Goal: Task Accomplishment & Management: Manage account settings

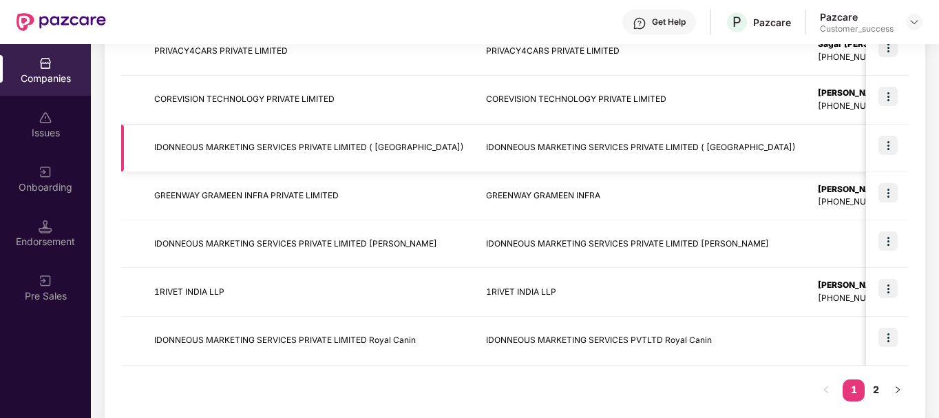
scroll to position [449, 0]
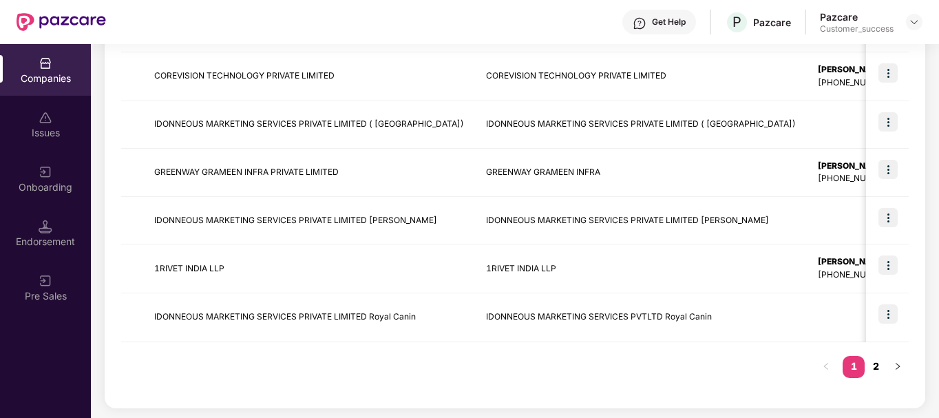
click at [877, 364] on link "2" at bounding box center [876, 366] width 22 height 21
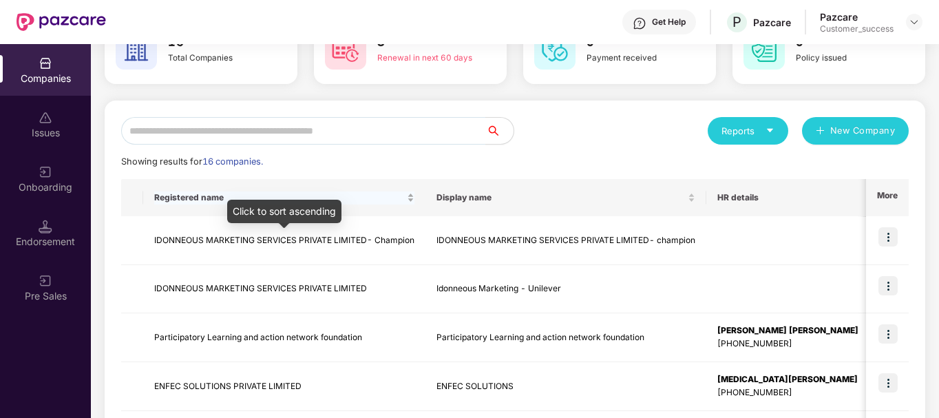
scroll to position [17, 0]
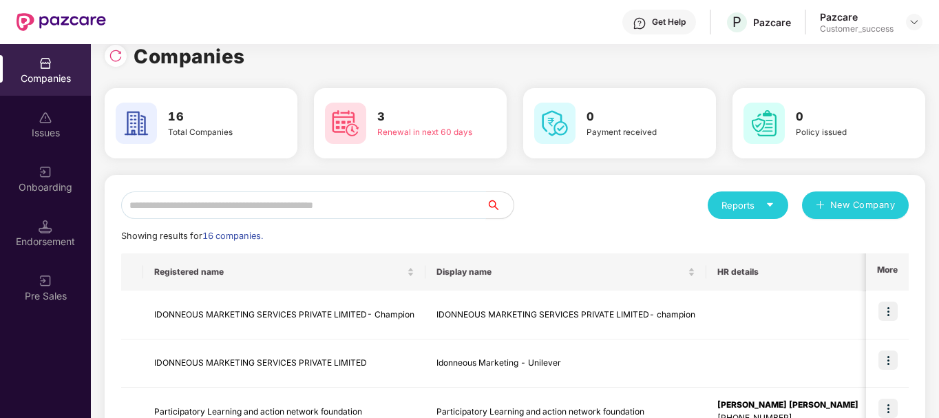
click at [253, 210] on input "text" at bounding box center [303, 205] width 365 height 28
click at [892, 313] on img at bounding box center [887, 310] width 19 height 19
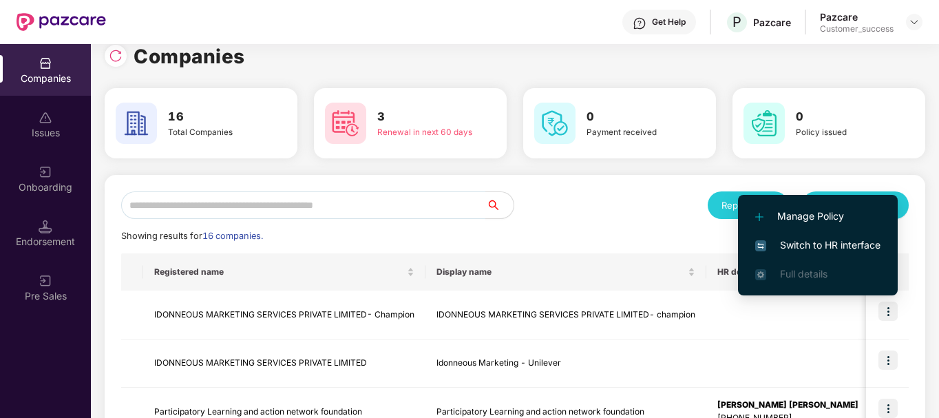
click at [830, 247] on span "Switch to HR interface" at bounding box center [817, 244] width 125 height 15
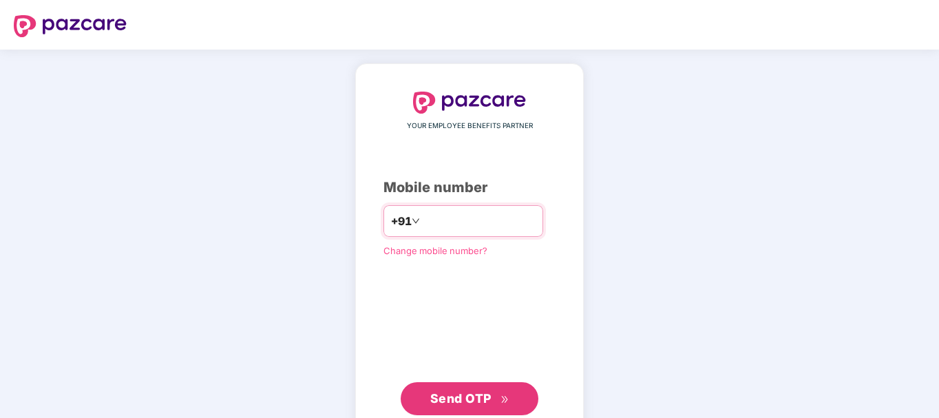
type input "**********"
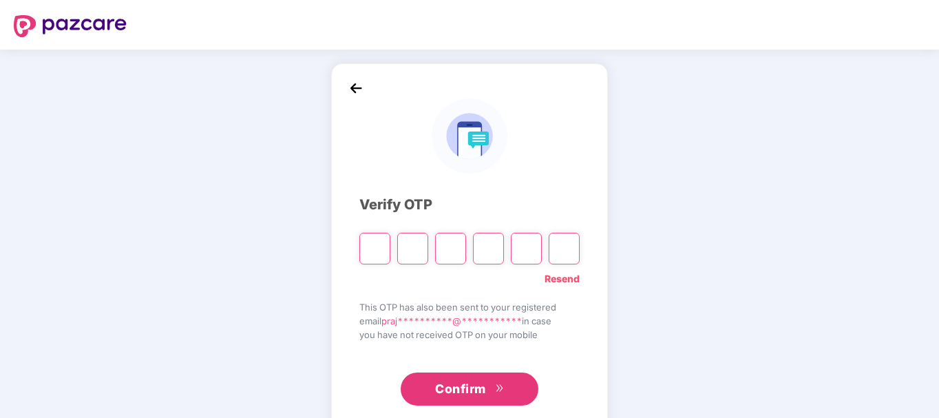
type input "*"
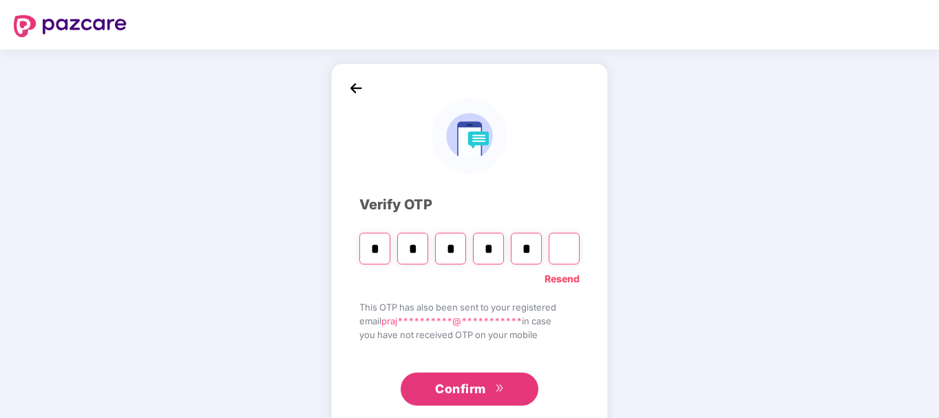
type input "*"
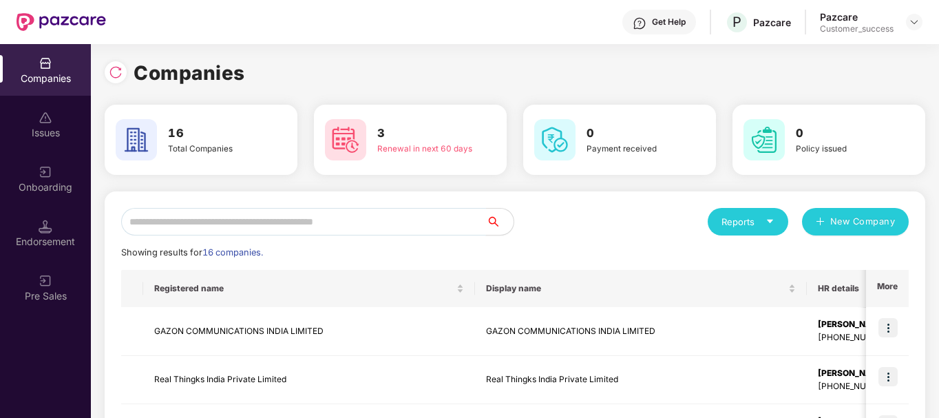
click at [386, 218] on input "text" at bounding box center [303, 222] width 365 height 28
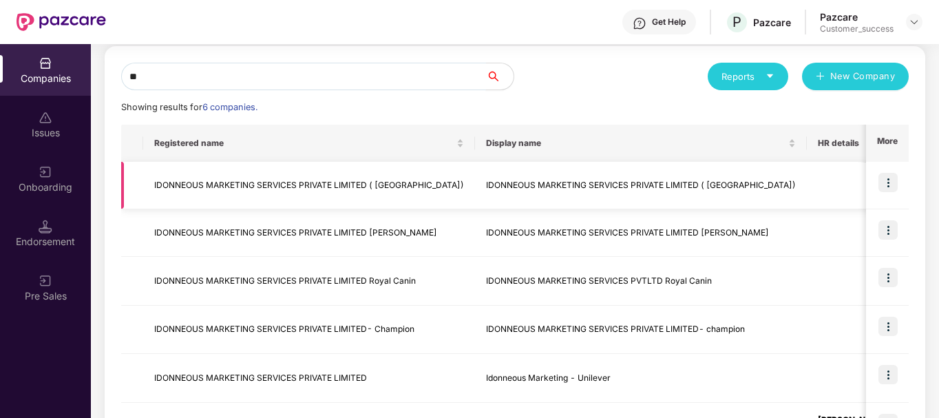
scroll to position [138, 0]
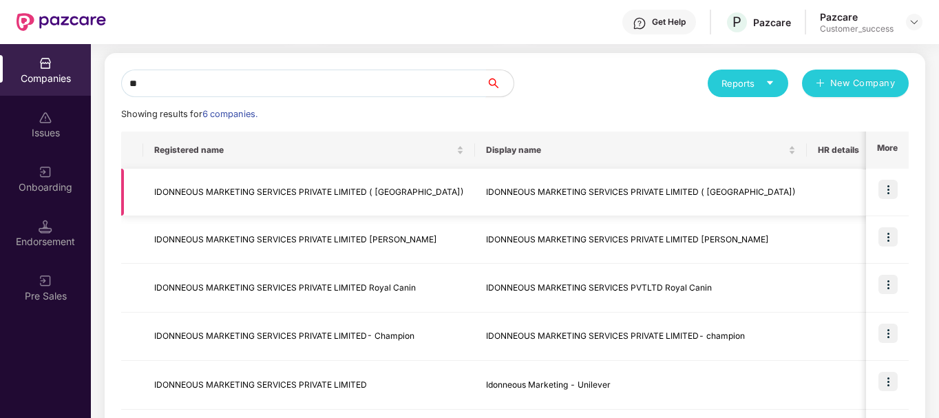
type input "**"
click at [890, 188] on img at bounding box center [887, 189] width 19 height 19
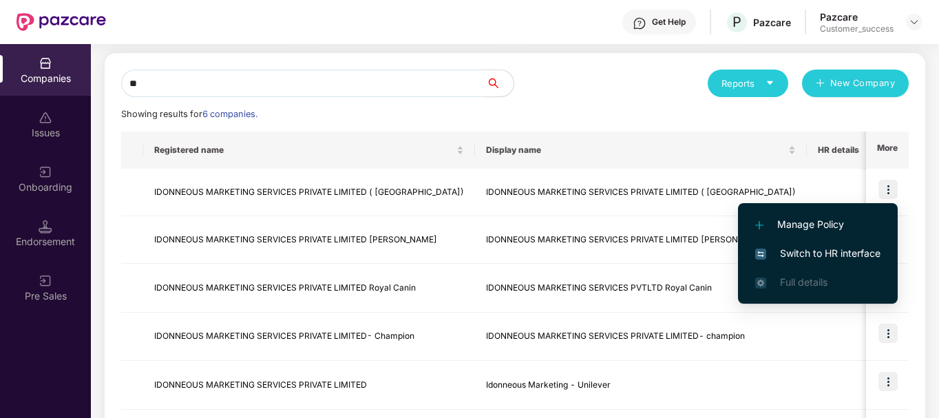
click at [813, 255] on span "Switch to HR interface" at bounding box center [817, 253] width 125 height 15
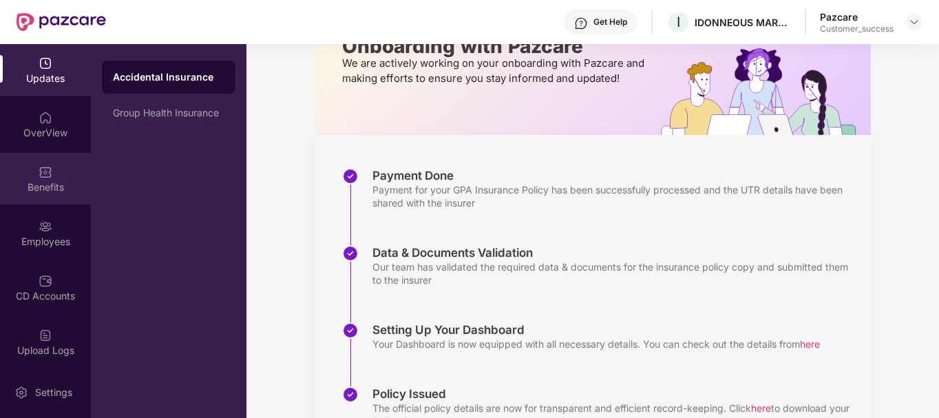
scroll to position [99, 0]
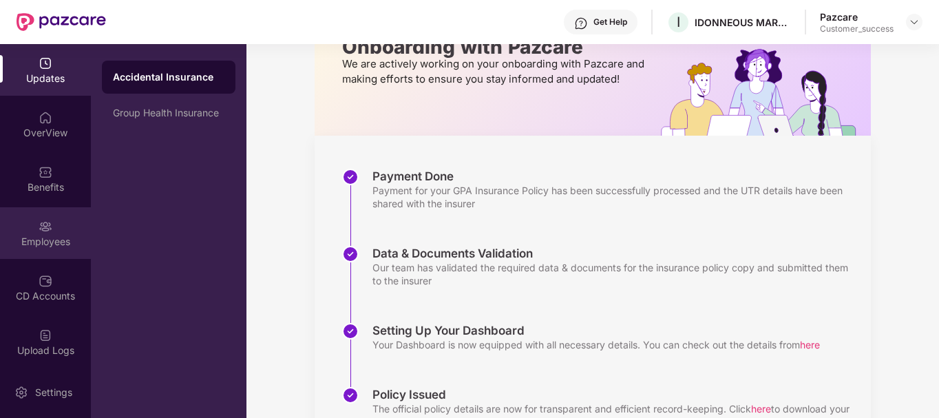
click at [58, 246] on div "Employees" at bounding box center [45, 242] width 91 height 14
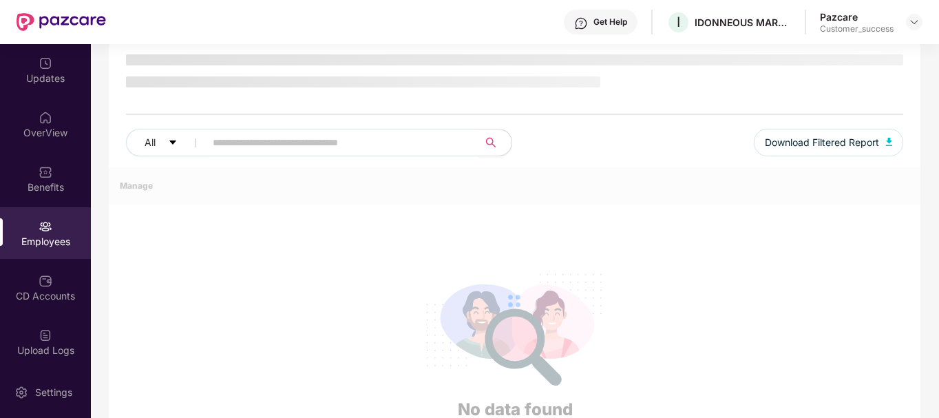
scroll to position [99, 0]
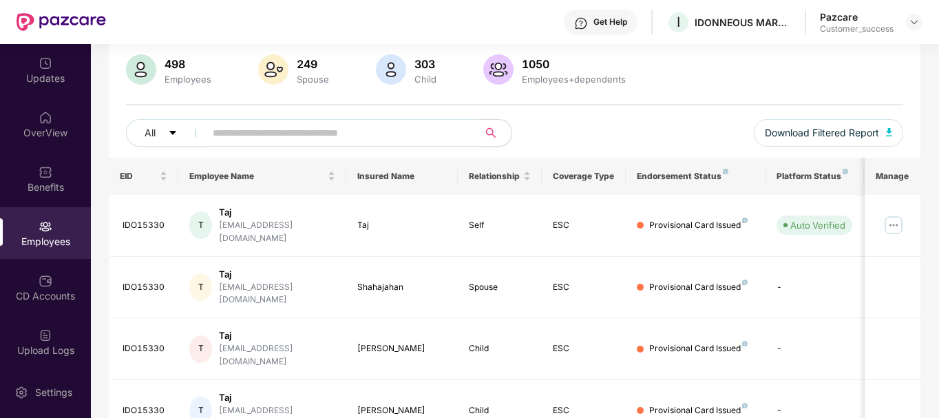
click at [342, 131] on input "text" at bounding box center [336, 133] width 247 height 21
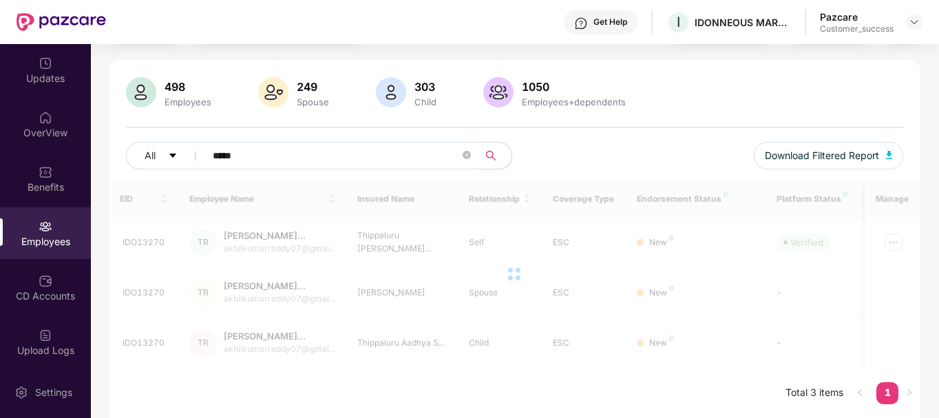
scroll to position [76, 0]
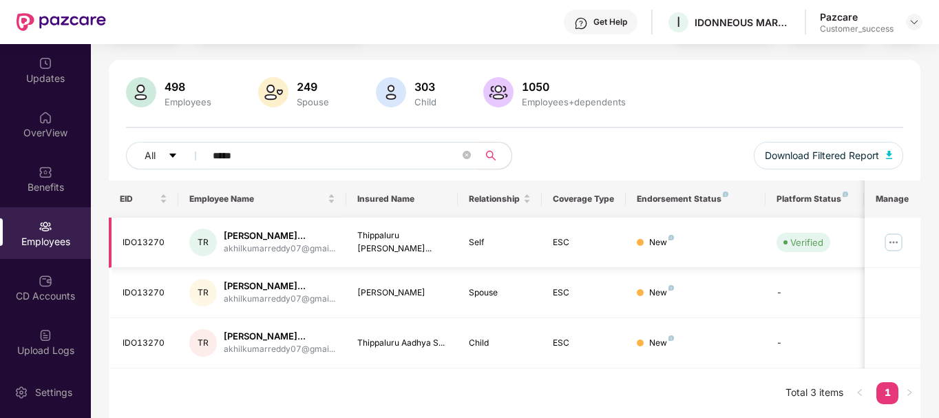
type input "*****"
click at [890, 237] on img at bounding box center [893, 242] width 22 height 22
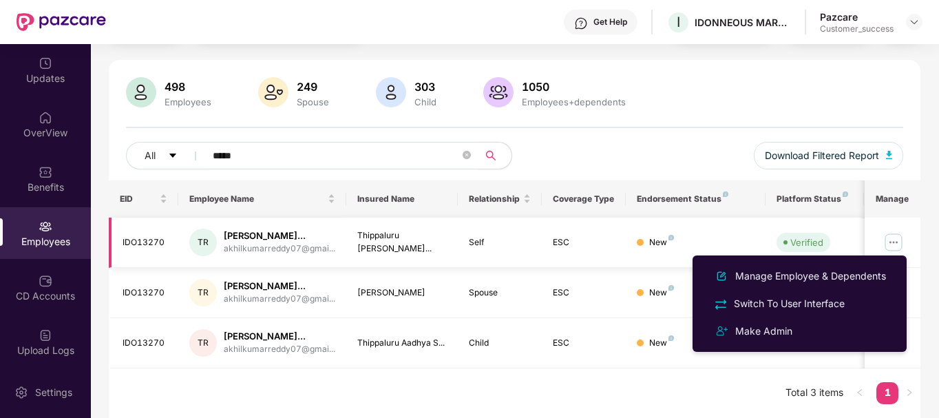
click at [558, 232] on td "ESC" at bounding box center [584, 243] width 84 height 50
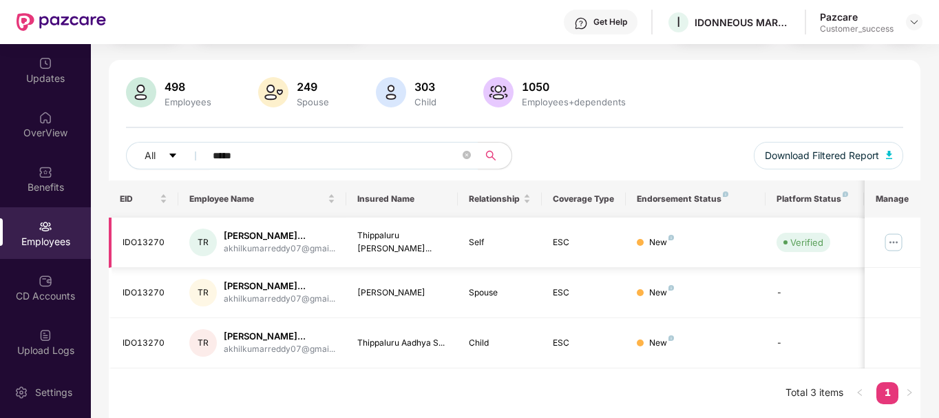
click at [202, 248] on div "TR" at bounding box center [203, 243] width 28 height 28
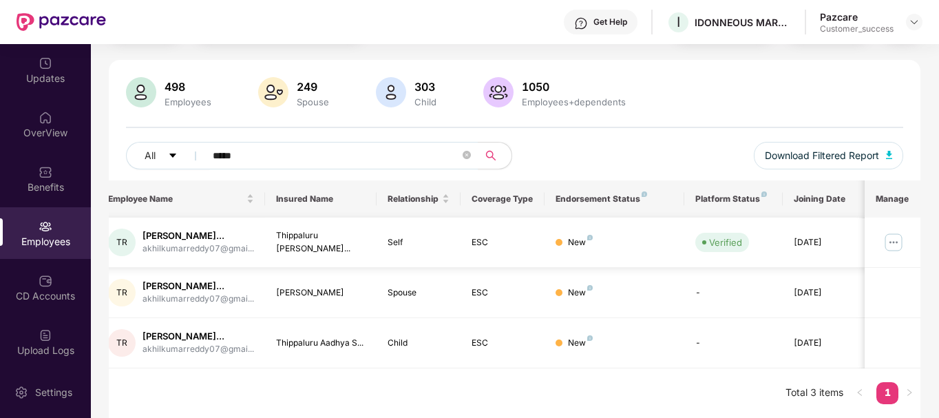
scroll to position [0, 0]
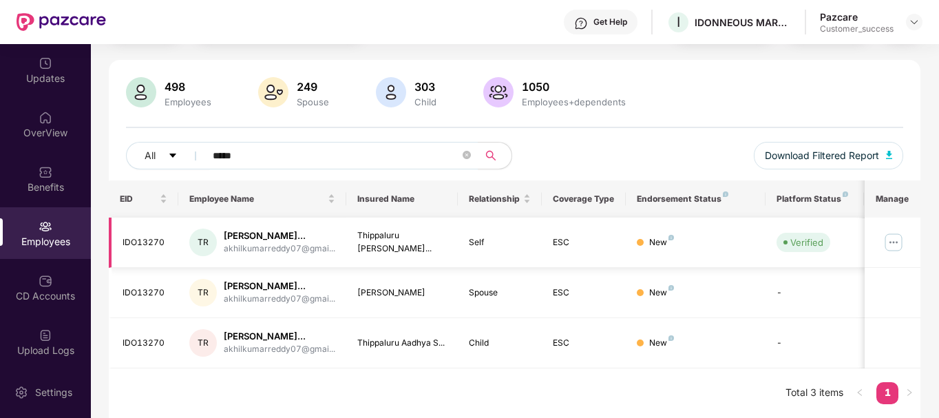
click at [890, 240] on img at bounding box center [893, 242] width 22 height 22
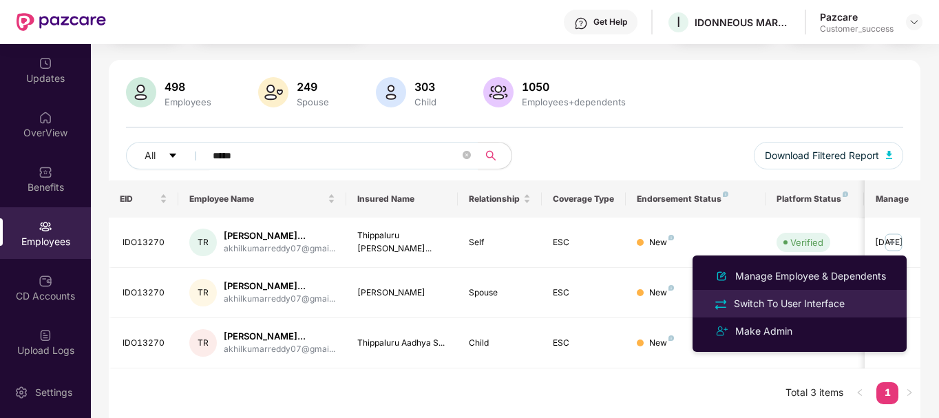
click at [785, 300] on div "Switch To User Interface" at bounding box center [789, 303] width 116 height 15
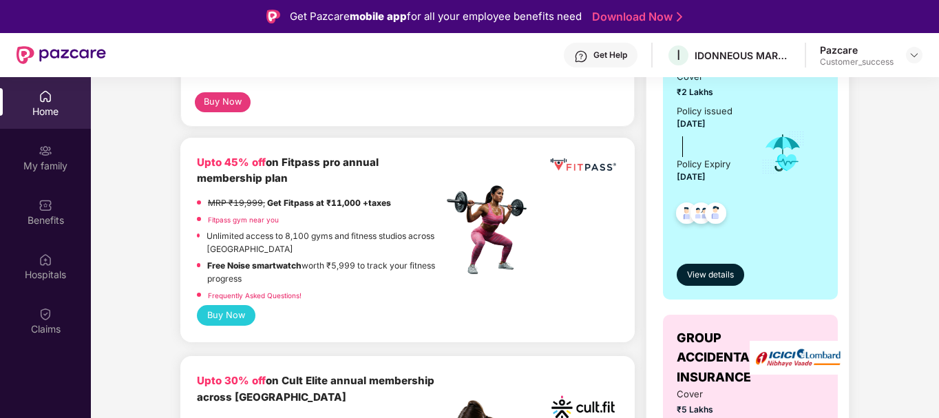
scroll to position [292, 0]
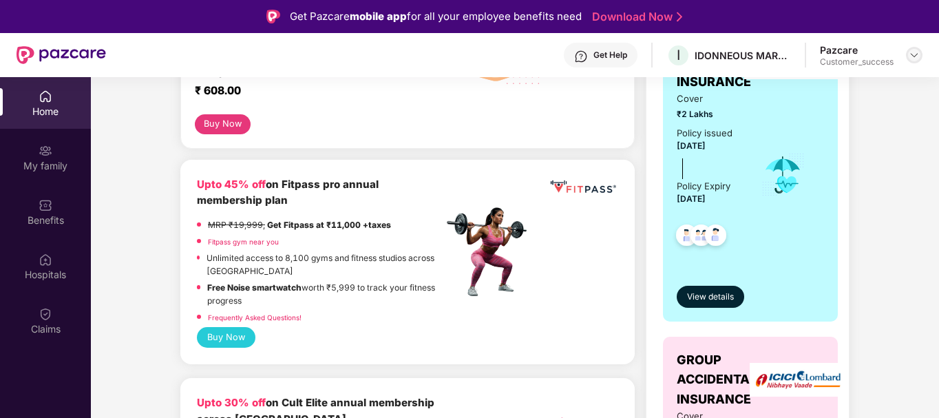
click at [916, 56] on img at bounding box center [914, 55] width 11 height 11
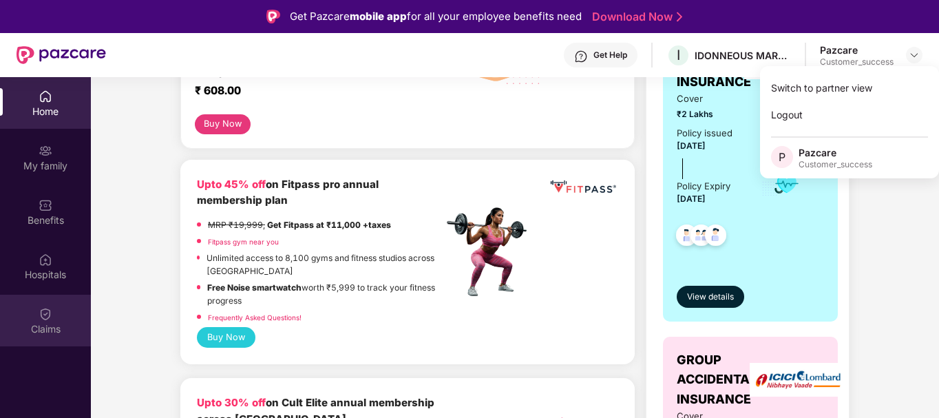
click at [45, 311] on img at bounding box center [46, 314] width 14 height 14
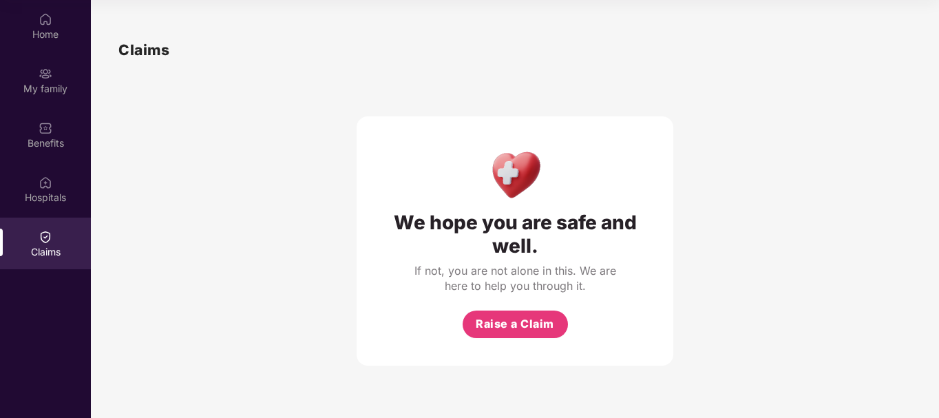
scroll to position [0, 0]
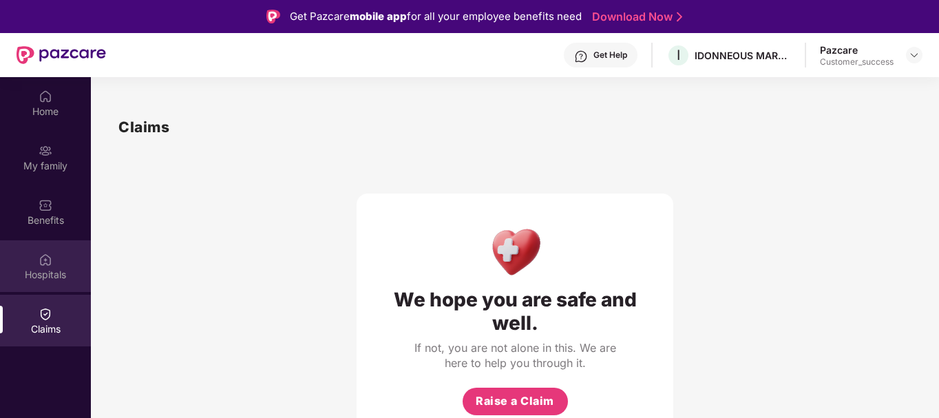
click at [45, 264] on img at bounding box center [46, 260] width 14 height 14
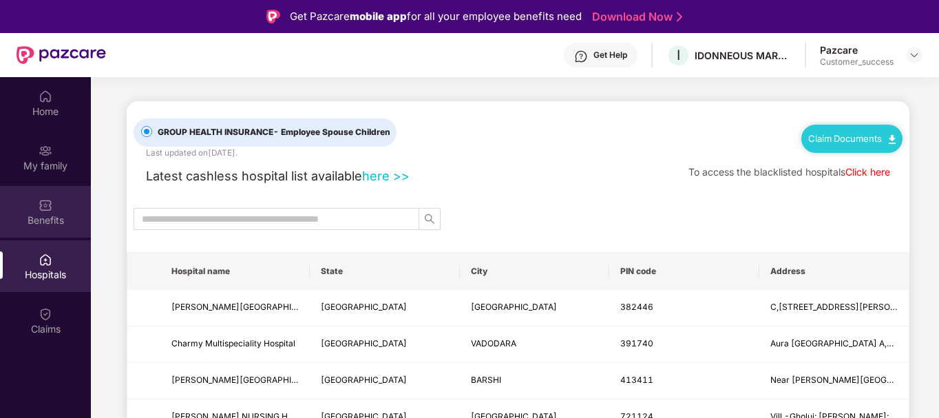
click at [43, 215] on div "Benefits" at bounding box center [45, 220] width 91 height 14
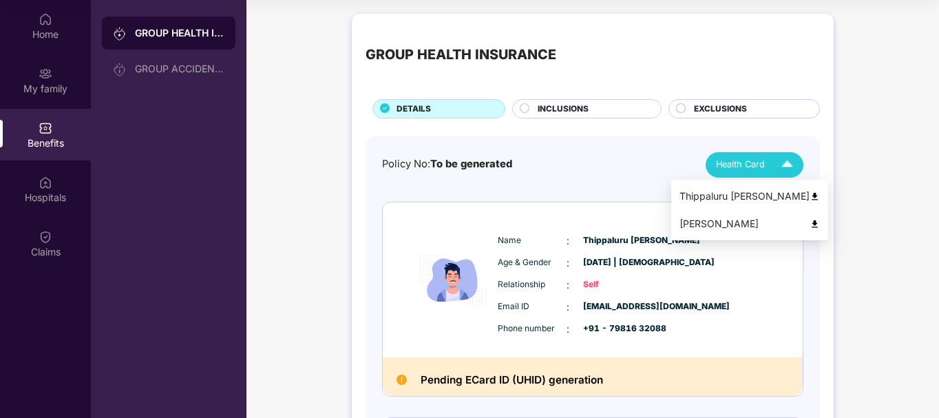
click at [759, 160] on span "Health Card" at bounding box center [740, 165] width 49 height 14
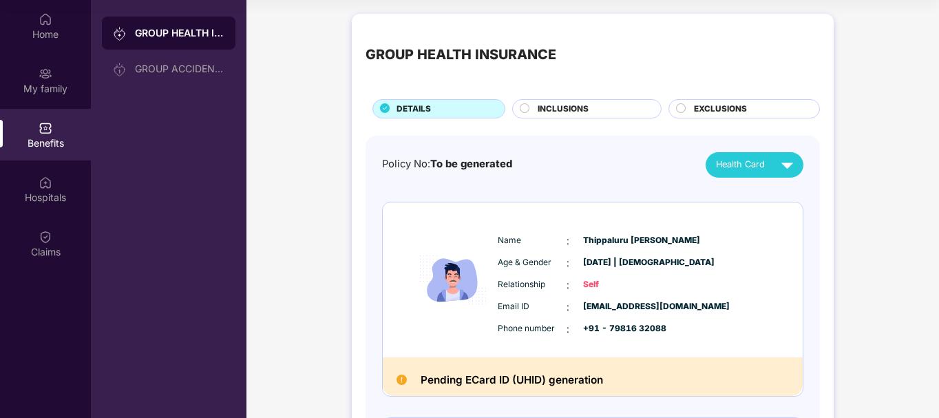
click at [640, 161] on div "Policy No: To be generated Health Card" at bounding box center [592, 164] width 421 height 25
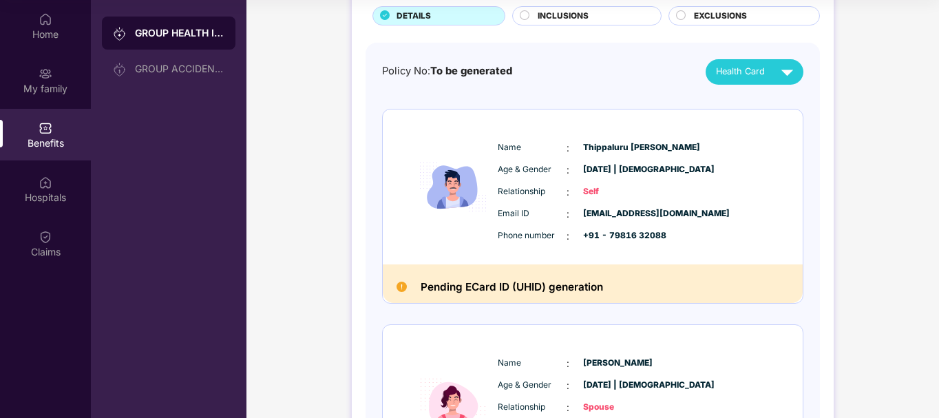
scroll to position [94, 0]
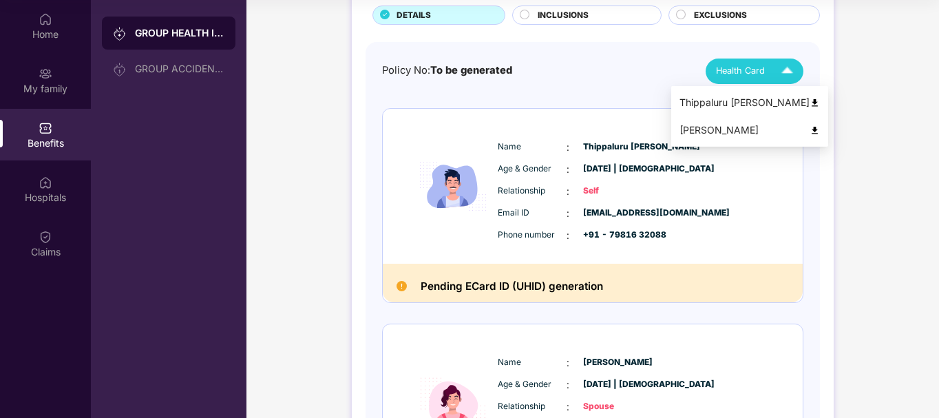
click at [776, 67] on img at bounding box center [787, 71] width 24 height 24
click at [765, 63] on div "Health Card" at bounding box center [757, 71] width 83 height 24
click at [752, 106] on div "Thippaluru Akhil Kumar Reddy" at bounding box center [749, 102] width 140 height 15
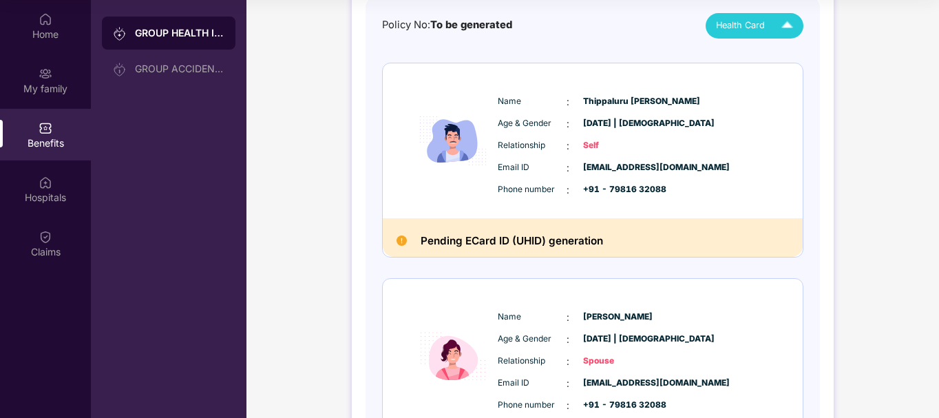
scroll to position [0, 0]
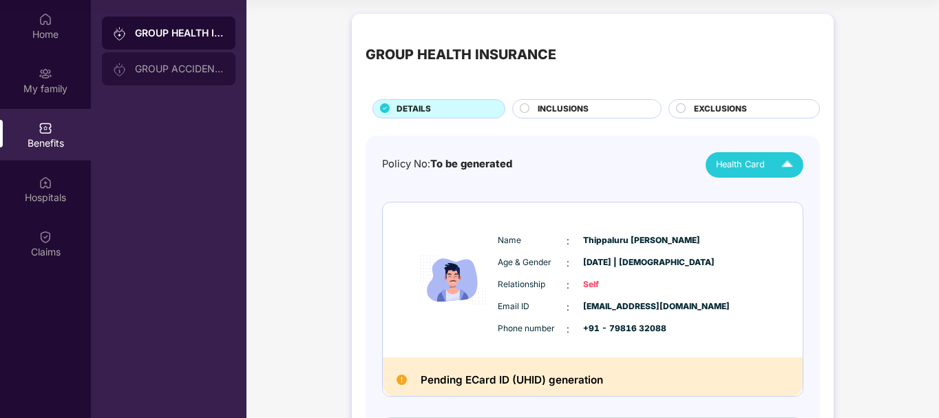
click at [167, 71] on div "GROUP ACCIDENTAL INSURANCE" at bounding box center [179, 68] width 89 height 11
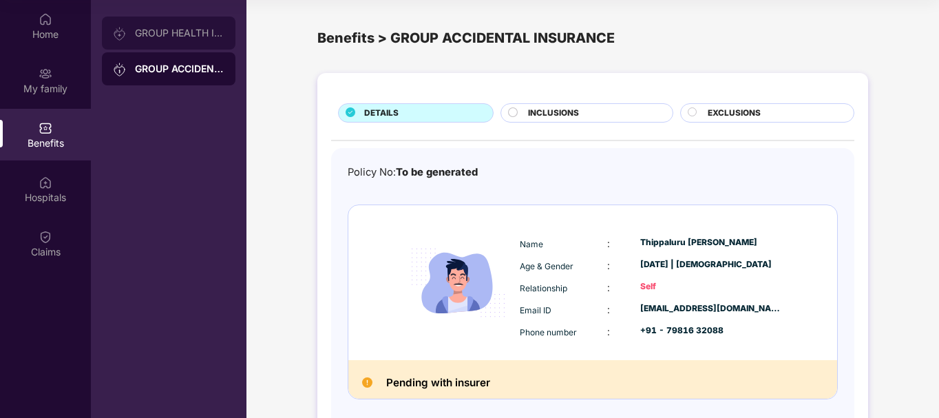
click at [171, 34] on div "GROUP HEALTH INSURANCE" at bounding box center [179, 33] width 89 height 11
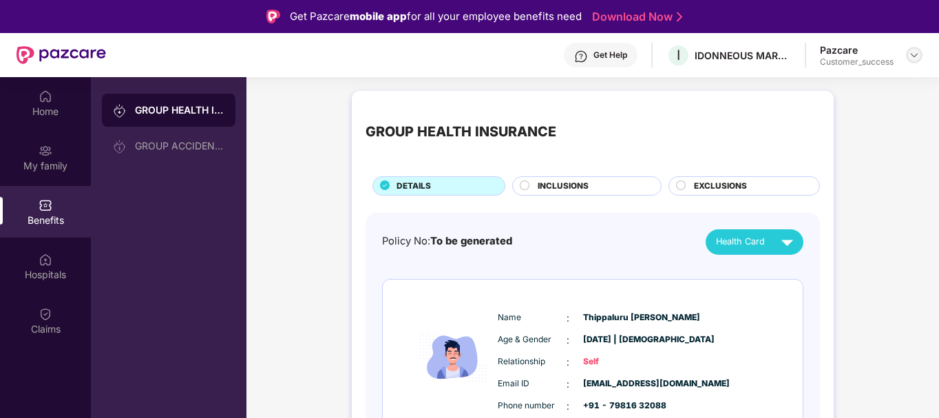
click at [908, 52] on div at bounding box center [914, 55] width 17 height 17
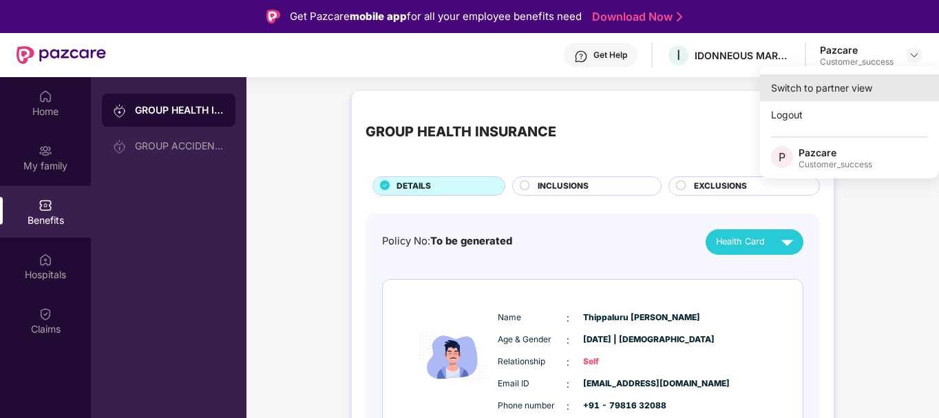
click at [839, 84] on div "Switch to partner view" at bounding box center [849, 87] width 179 height 27
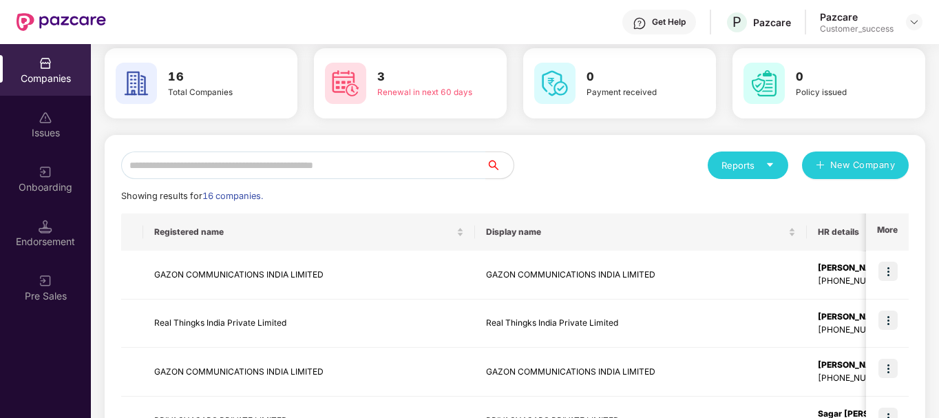
scroll to position [57, 0]
click at [331, 154] on input "text" at bounding box center [303, 165] width 365 height 28
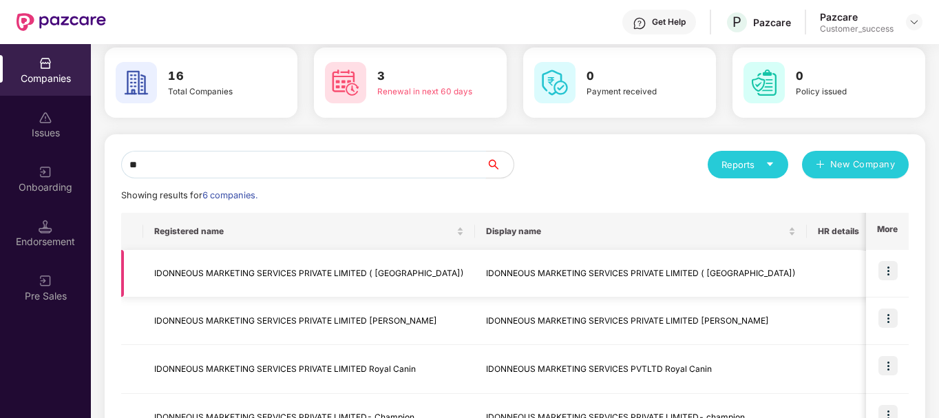
type input "**"
click at [892, 272] on img at bounding box center [887, 270] width 19 height 19
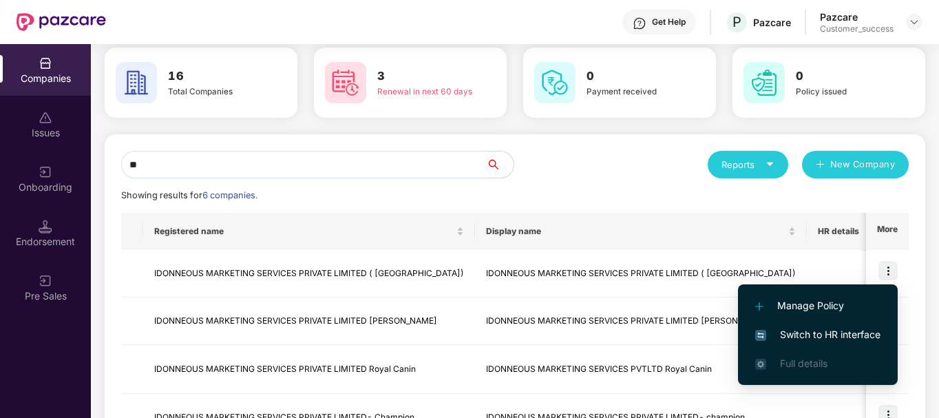
click at [837, 331] on span "Switch to HR interface" at bounding box center [817, 334] width 125 height 15
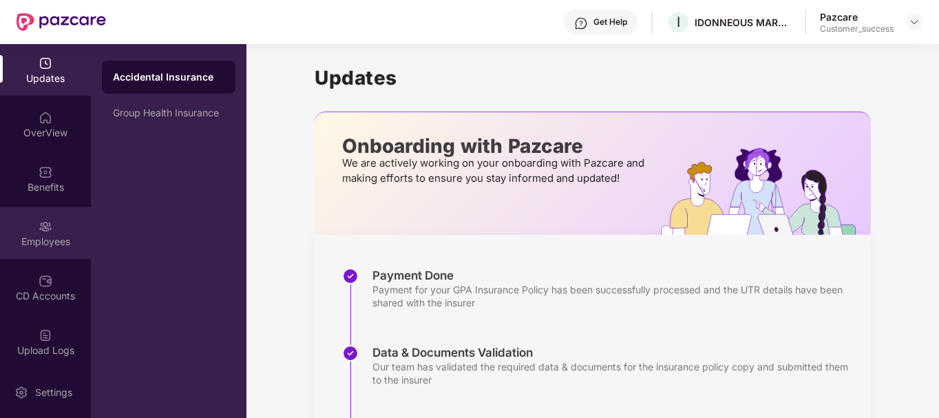
click at [47, 222] on img at bounding box center [46, 227] width 14 height 14
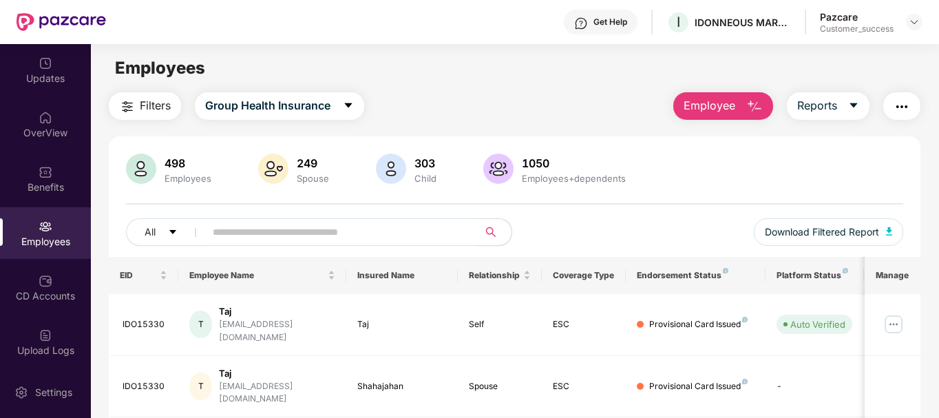
click at [156, 102] on span "Filters" at bounding box center [155, 105] width 31 height 17
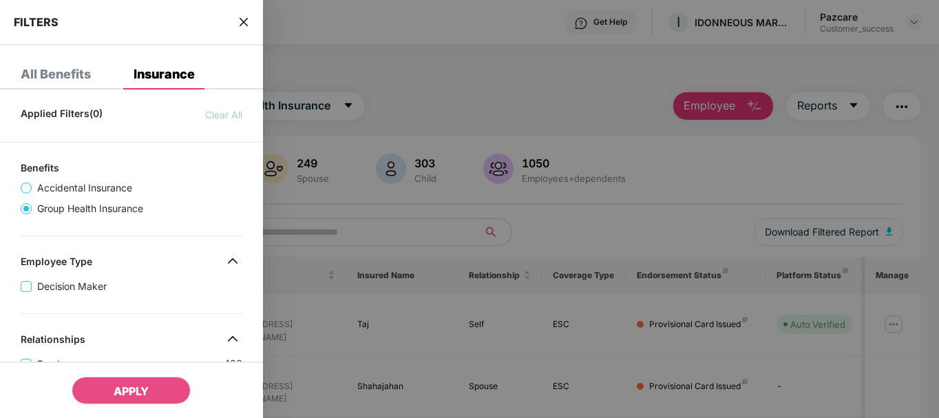
click at [237, 15] on div "FILTERS" at bounding box center [131, 22] width 263 height 45
click at [242, 17] on icon "close" at bounding box center [243, 22] width 11 height 11
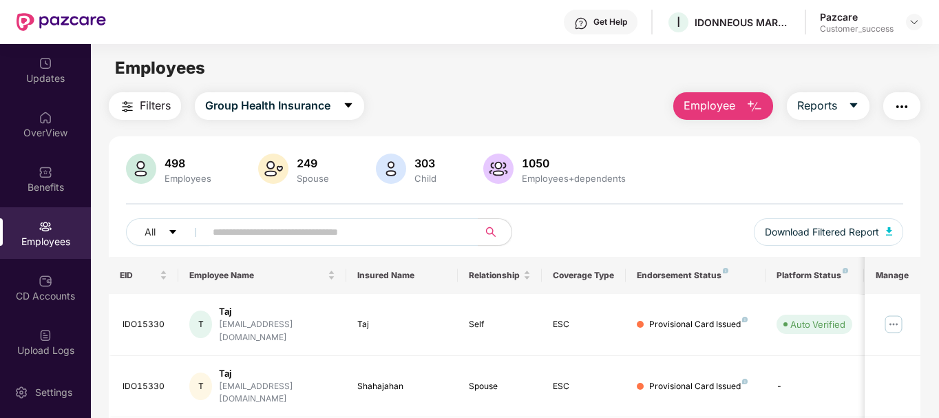
click at [916, 105] on button "button" at bounding box center [901, 106] width 37 height 28
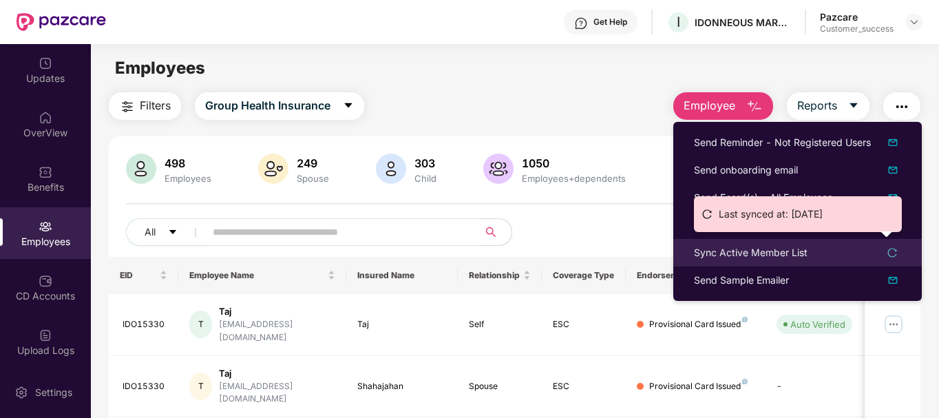
click at [765, 257] on div "Sync Active Member List" at bounding box center [751, 252] width 114 height 15
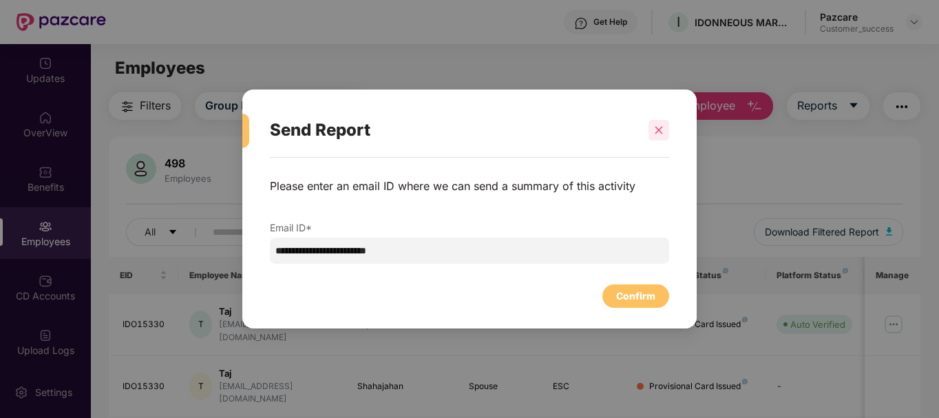
click at [657, 130] on icon "close" at bounding box center [659, 130] width 10 height 10
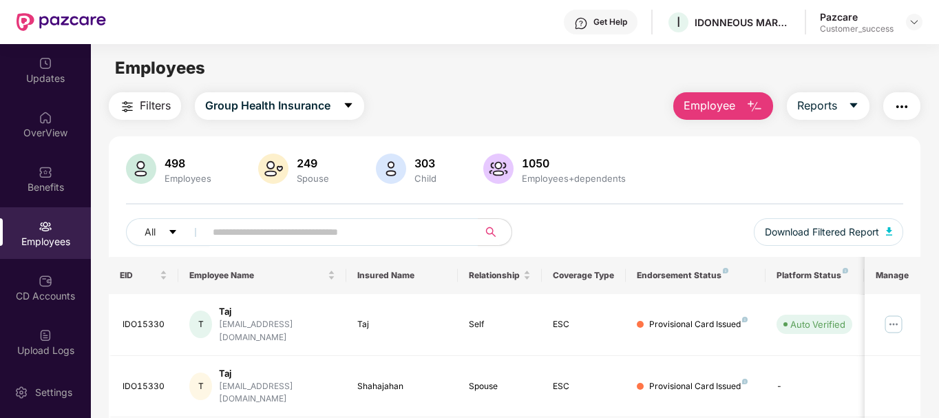
click at [900, 111] on img "button" at bounding box center [901, 106] width 17 height 17
click at [542, 102] on div "Filters Group Health Insurance Employee Reports" at bounding box center [515, 106] width 812 height 28
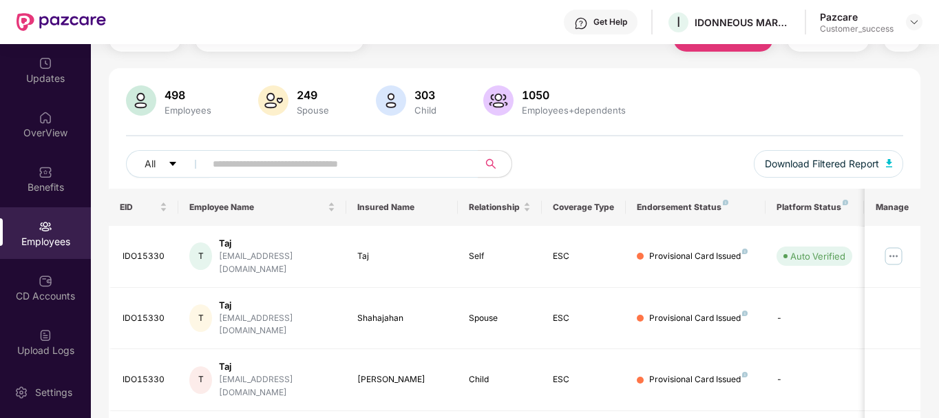
scroll to position [68, 0]
click at [335, 171] on input "text" at bounding box center [336, 163] width 247 height 21
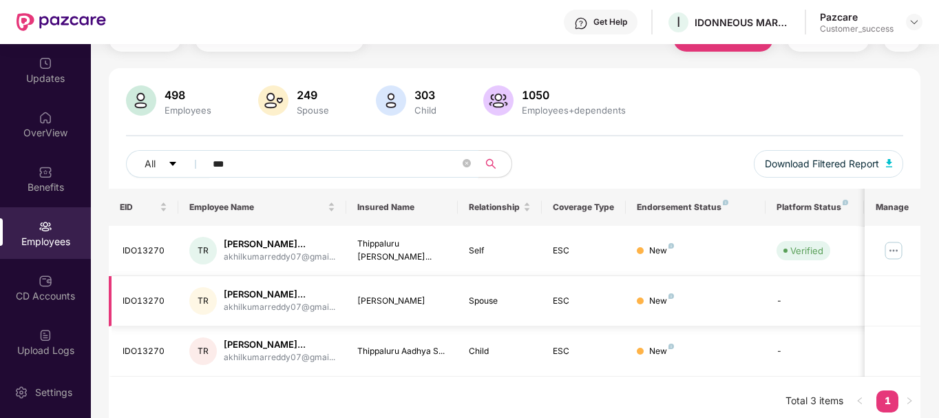
scroll to position [0, 81]
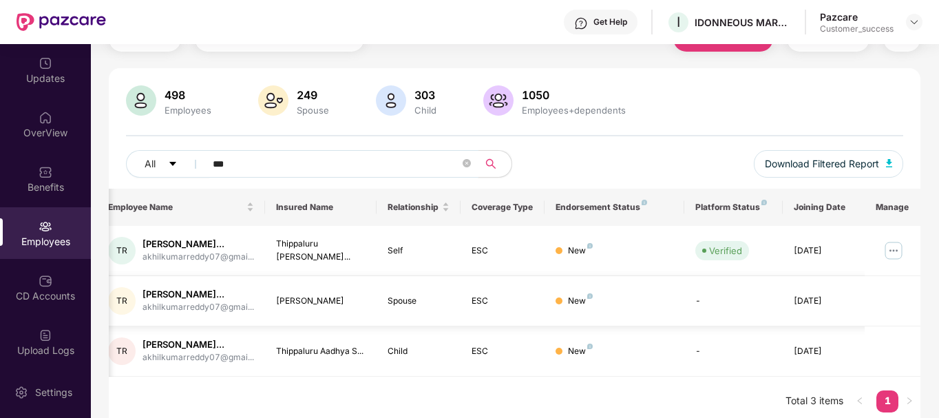
type input "***"
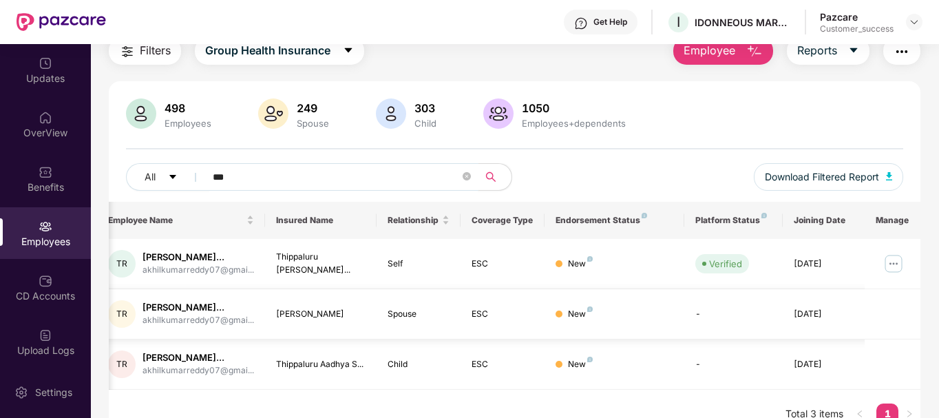
scroll to position [0, 0]
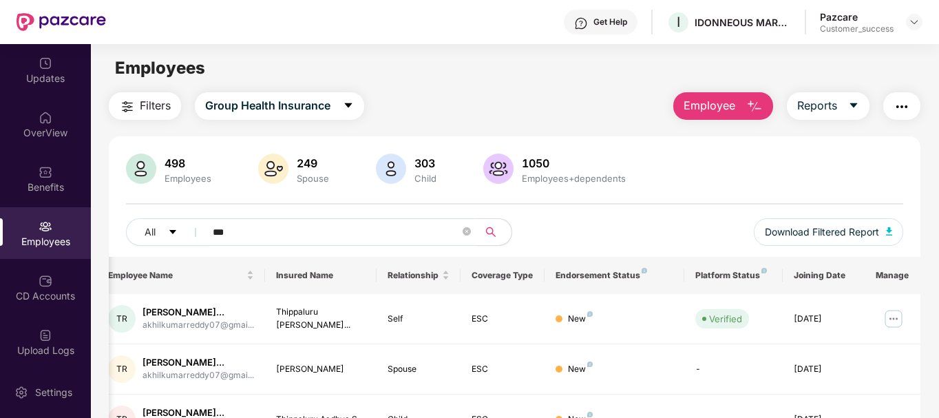
click at [903, 110] on img "button" at bounding box center [901, 106] width 17 height 17
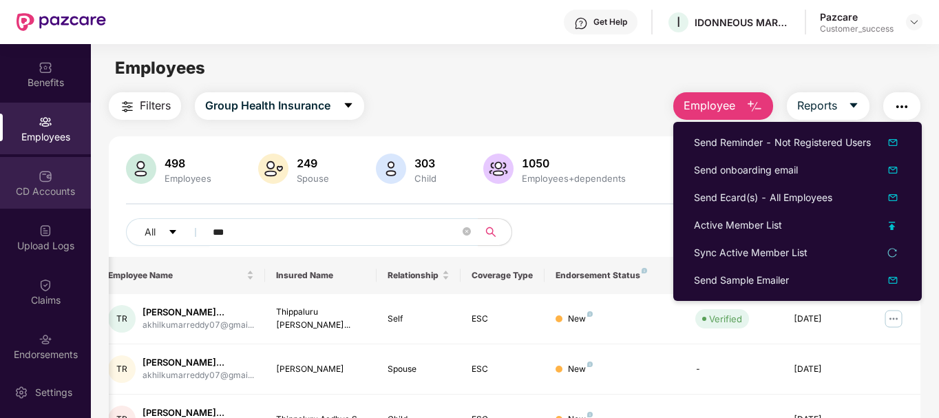
scroll to position [105, 0]
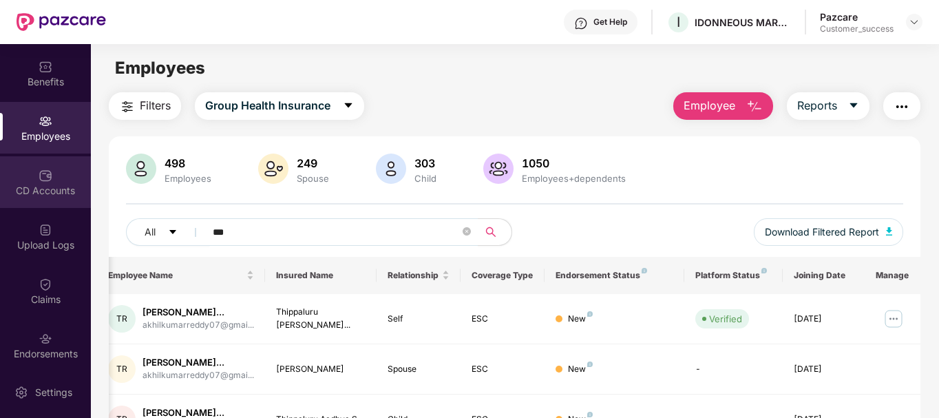
click at [25, 175] on div "CD Accounts" at bounding box center [45, 182] width 91 height 52
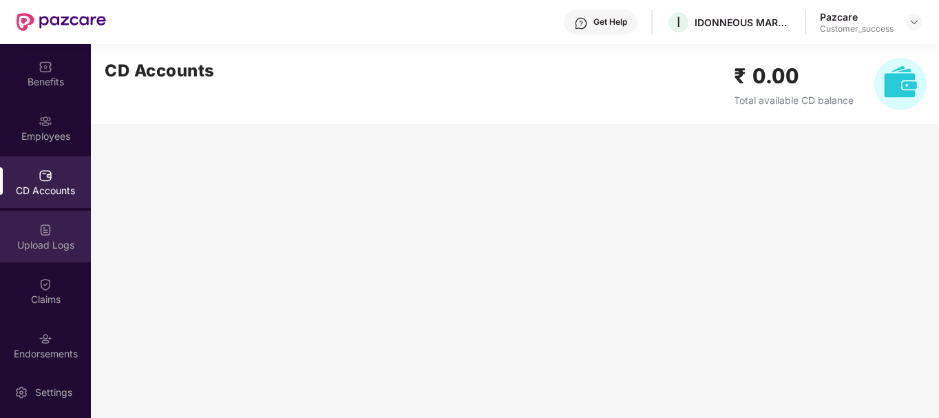
click at [40, 240] on div "Upload Logs" at bounding box center [45, 245] width 91 height 14
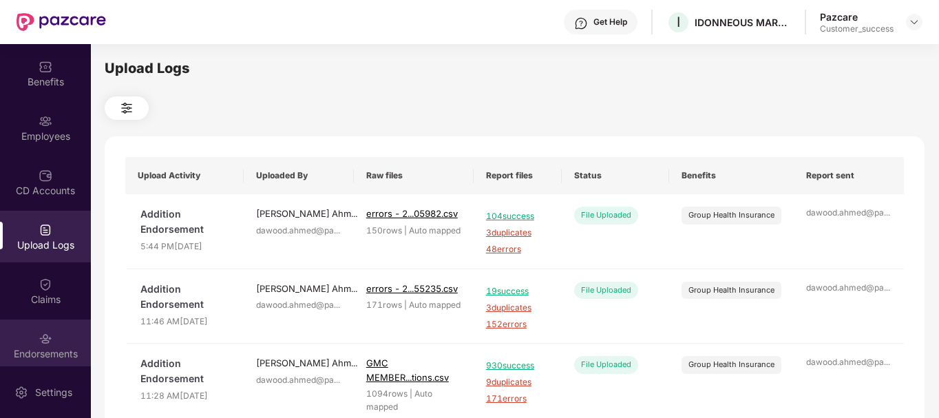
click at [56, 332] on div "Endorsements" at bounding box center [45, 345] width 91 height 52
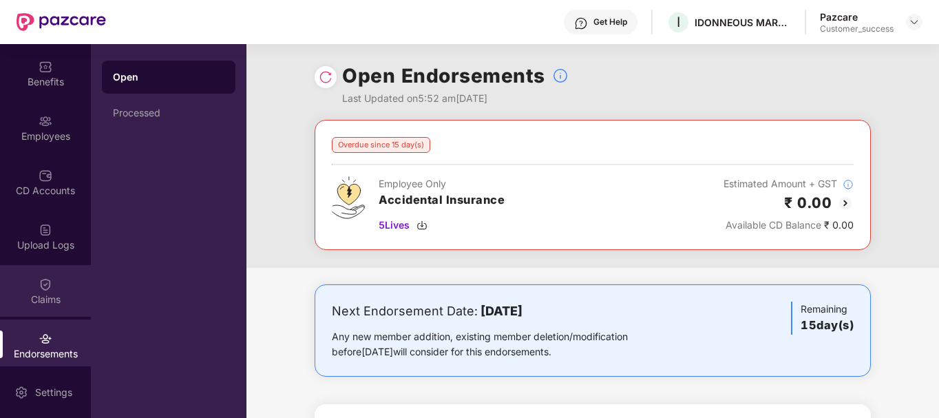
click at [50, 298] on div "Claims" at bounding box center [45, 300] width 91 height 14
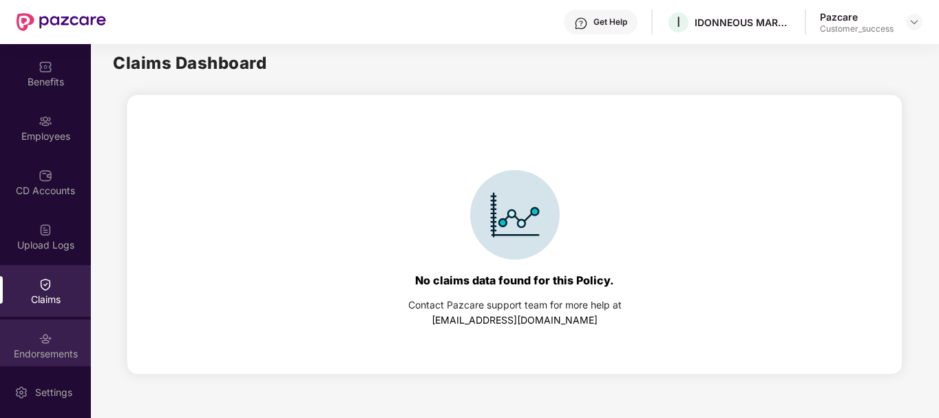
click at [52, 336] on div "Endorsements" at bounding box center [45, 345] width 91 height 52
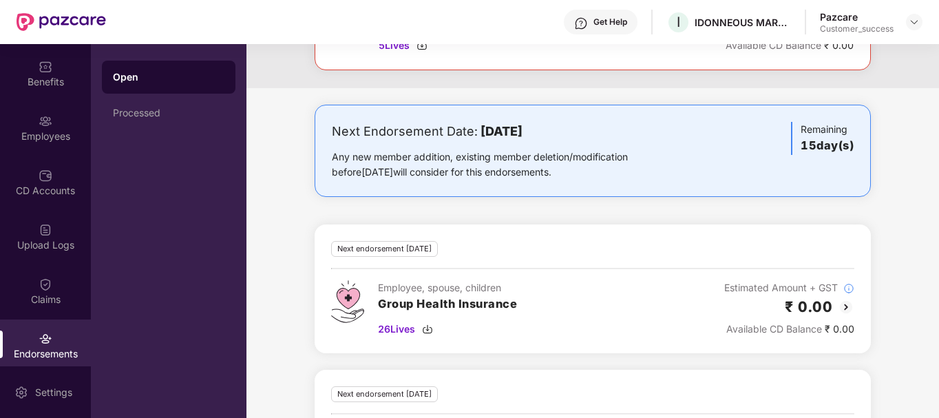
scroll to position [0, 0]
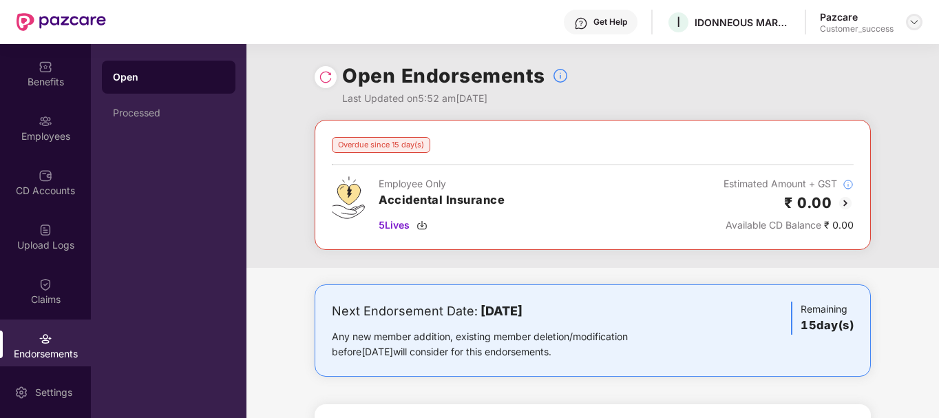
click at [913, 25] on img at bounding box center [914, 22] width 11 height 11
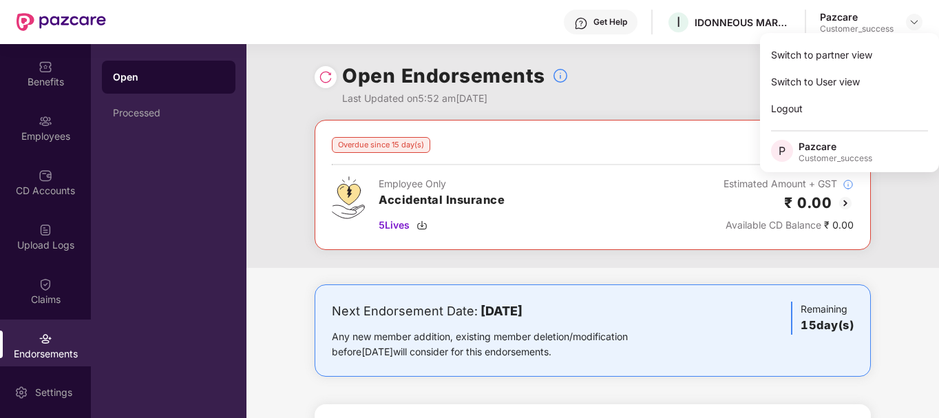
click at [597, 94] on div "Open Endorsements Last Updated on 5:52 am, 26 Sep 2025" at bounding box center [593, 82] width 556 height 76
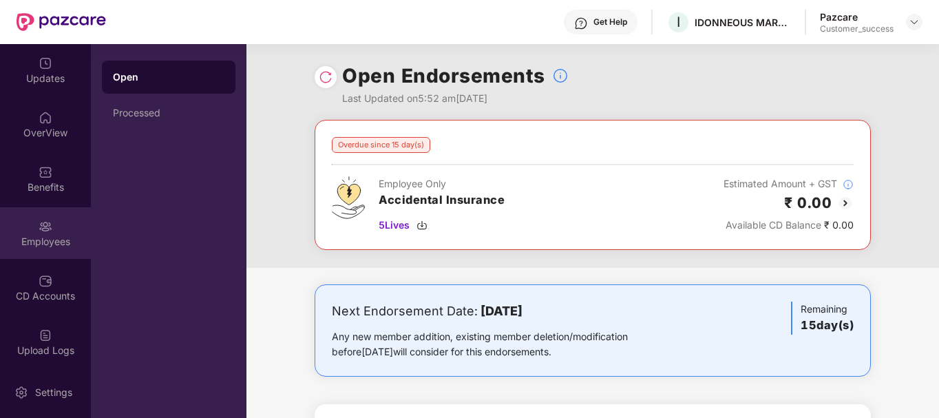
click at [41, 232] on img at bounding box center [46, 227] width 14 height 14
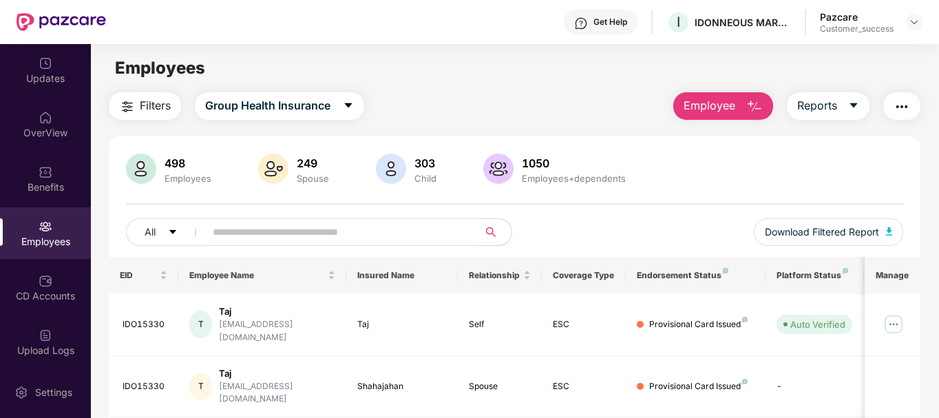
click at [361, 241] on input "text" at bounding box center [336, 232] width 247 height 21
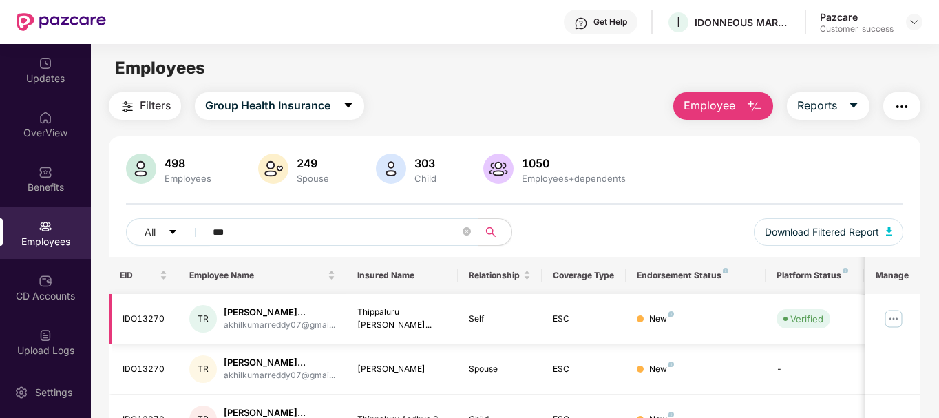
scroll to position [76, 0]
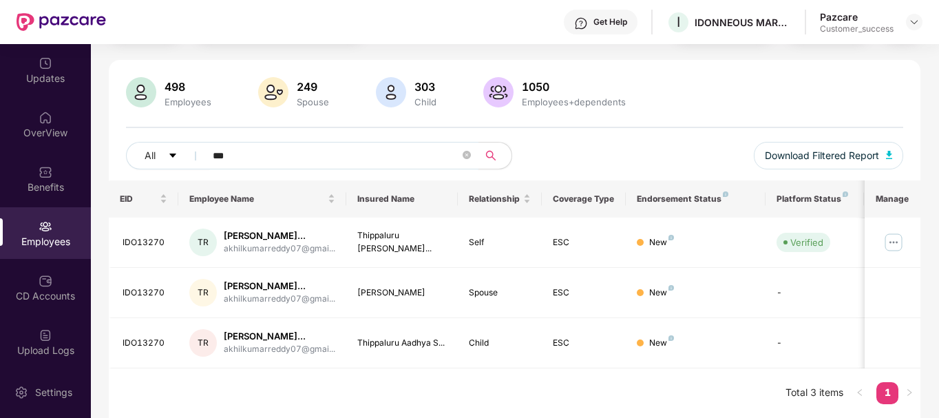
type input "***"
click at [569, 140] on div "498 Employees 249 Spouse 303 Child 1050 Employees+dependents All *** Download F…" at bounding box center [515, 128] width 812 height 103
click at [28, 137] on div "OverView" at bounding box center [45, 132] width 91 height 14
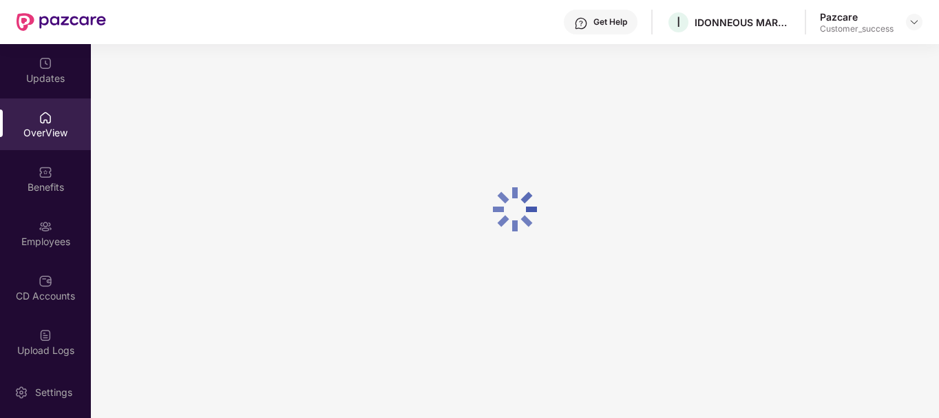
scroll to position [44, 0]
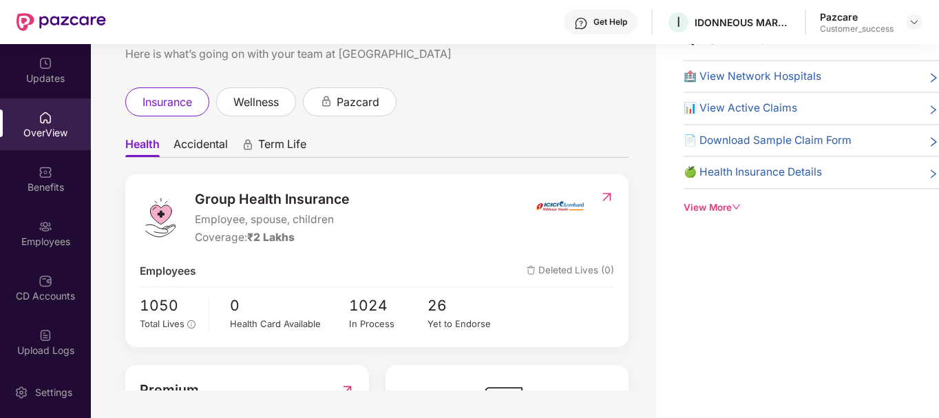
click at [47, 176] on img at bounding box center [46, 172] width 14 height 14
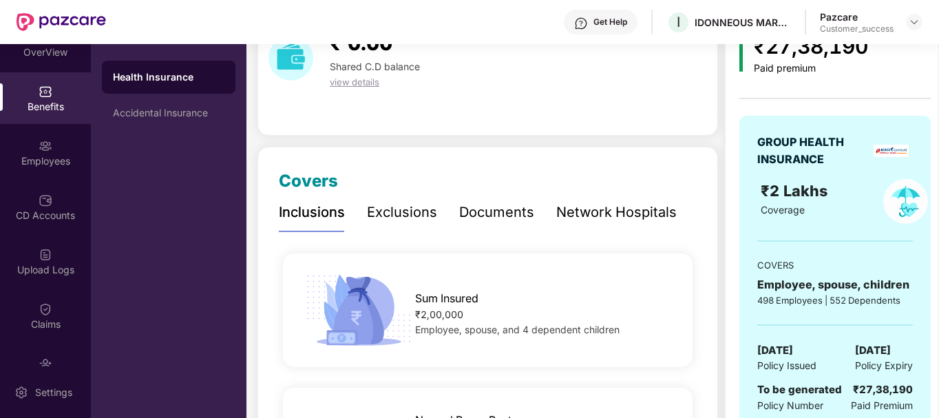
scroll to position [83, 0]
click at [818, 394] on span "To be generated" at bounding box center [799, 389] width 85 height 13
click at [816, 330] on div "GROUP HEALTH INSURANCE ₹2 Lakhs Coverage COVERS Employee, spouse, children 498 …" at bounding box center [834, 273] width 191 height 315
click at [59, 151] on div "Employees" at bounding box center [45, 151] width 91 height 52
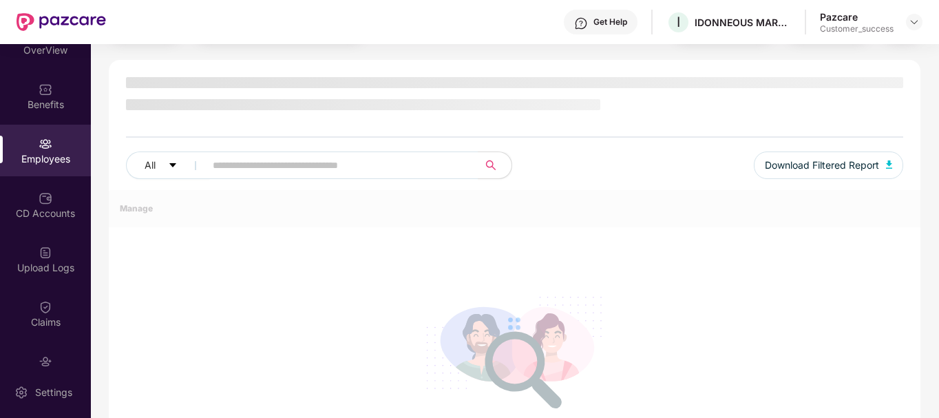
scroll to position [76, 0]
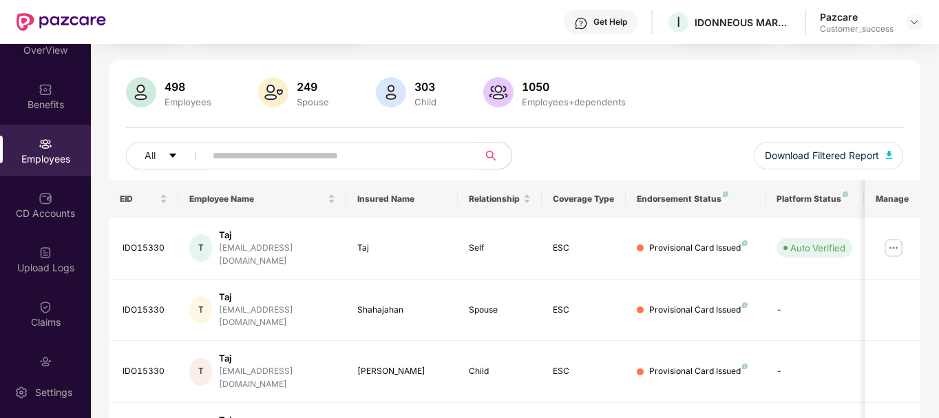
click at [273, 169] on div "All Download Filtered Report" at bounding box center [515, 161] width 778 height 39
click at [283, 157] on input "text" at bounding box center [336, 155] width 247 height 21
click at [317, 145] on input "text" at bounding box center [336, 155] width 247 height 21
paste input "*****"
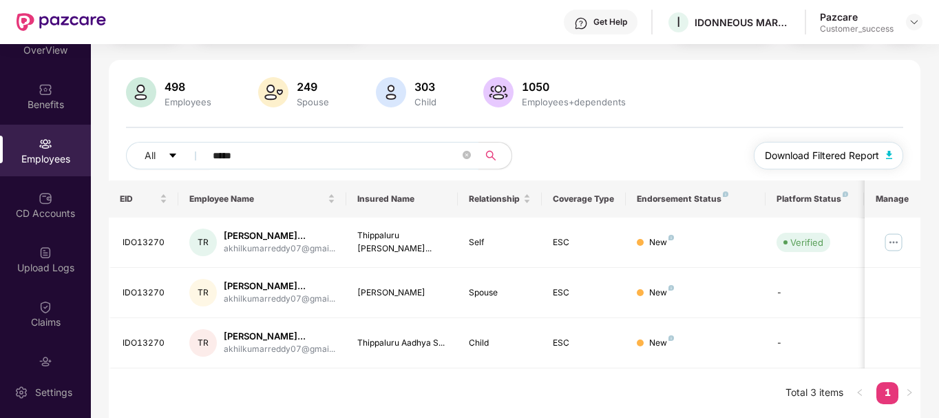
type input "*****"
click at [835, 166] on button "Download Filtered Report" at bounding box center [829, 156] width 150 height 28
click at [868, 152] on span "Download Filtered Report" at bounding box center [822, 155] width 114 height 15
click at [827, 161] on span "Download Filtered Report" at bounding box center [822, 155] width 114 height 15
